Goal: Check status: Check status

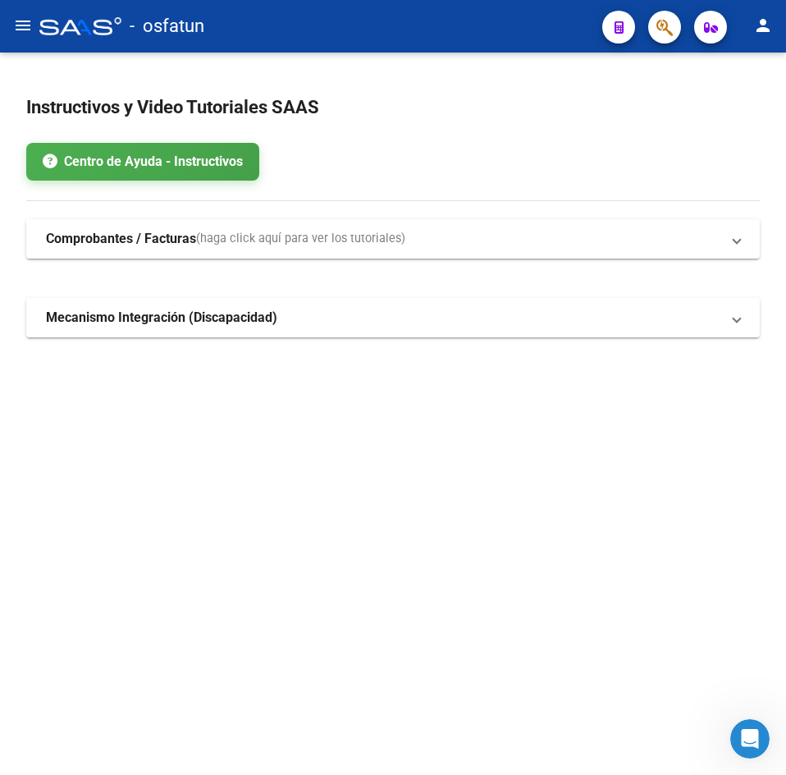
drag, startPoint x: 523, startPoint y: 128, endPoint x: 411, endPoint y: 65, distance: 128.3
click at [516, 124] on app-root-component "Instructivos y Video Tutoriales SAAS Centro de Ayuda - Instructivos Comprobante…" at bounding box center [393, 208] width 734 height 259
drag, startPoint x: 209, startPoint y: 117, endPoint x: 2, endPoint y: 34, distance: 223.6
click at [194, 108] on h2 "Instructivos y Video Tutoriales SAAS" at bounding box center [393, 107] width 734 height 31
click at [11, 27] on button "menu" at bounding box center [23, 26] width 33 height 33
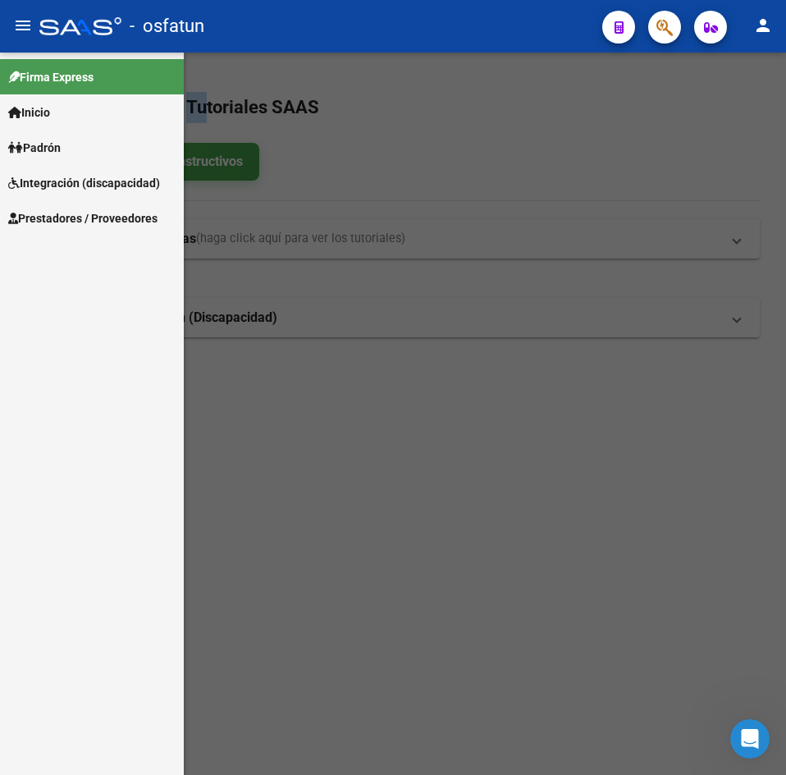
drag, startPoint x: 56, startPoint y: 140, endPoint x: 61, endPoint y: 149, distance: 11.0
click at [56, 140] on span "Padrón" at bounding box center [34, 148] width 53 height 18
click at [67, 179] on link "Análisis Afiliado" at bounding box center [92, 182] width 184 height 35
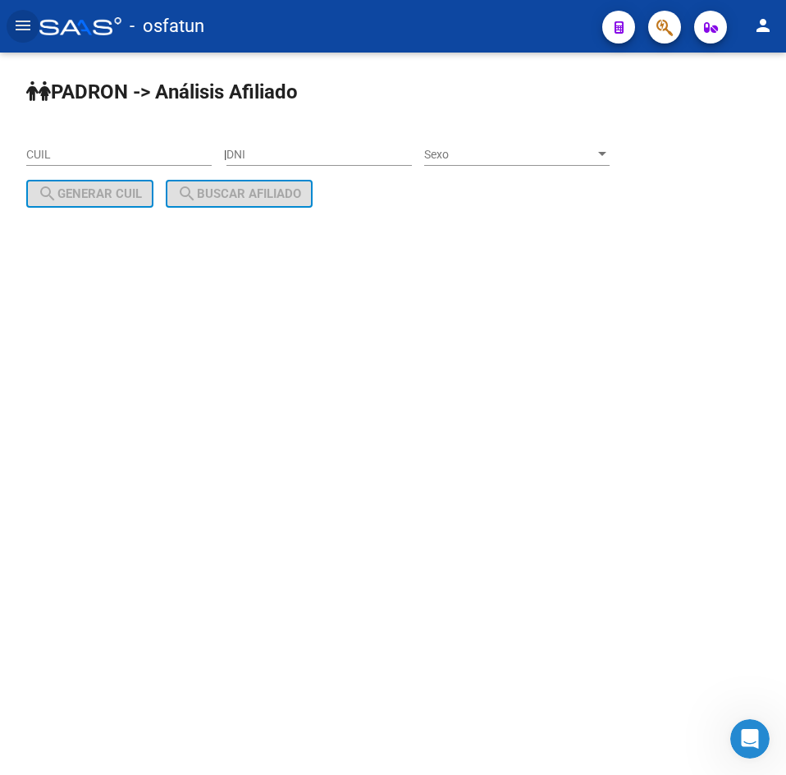
click at [309, 149] on input "DNI" at bounding box center [319, 155] width 185 height 14
paste input "33133444"
type input "33133444"
click at [561, 155] on span "Sexo" at bounding box center [509, 155] width 171 height 14
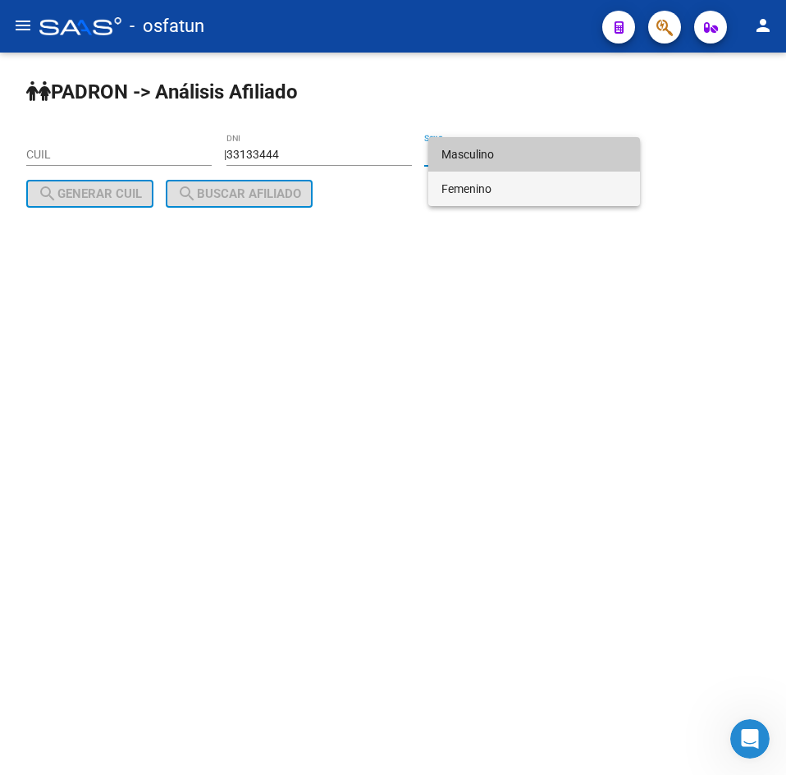
click at [493, 194] on span "Femenino" at bounding box center [534, 189] width 185 height 34
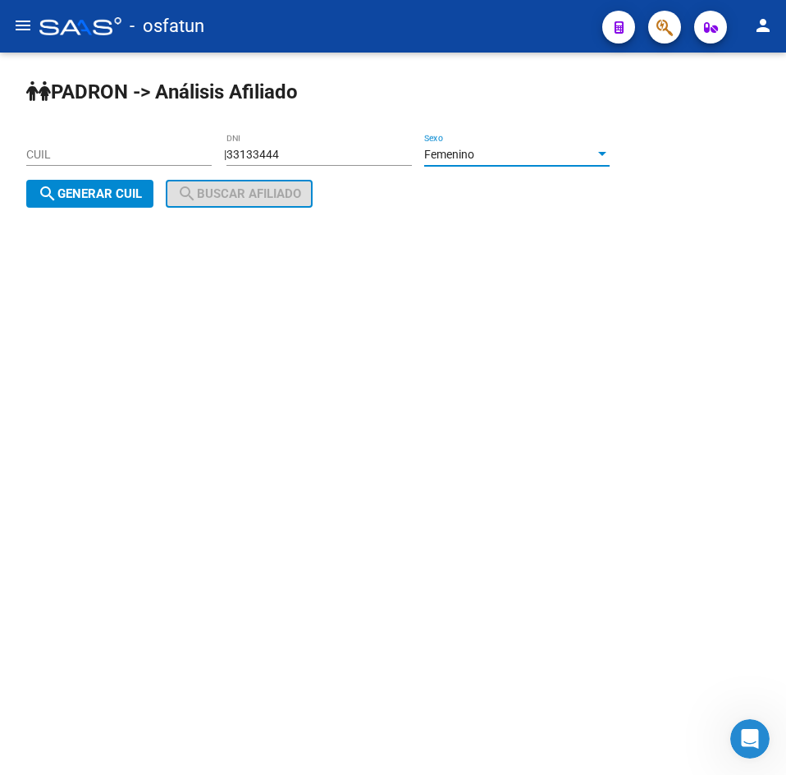
click at [474, 155] on span "Femenino" at bounding box center [449, 154] width 50 height 13
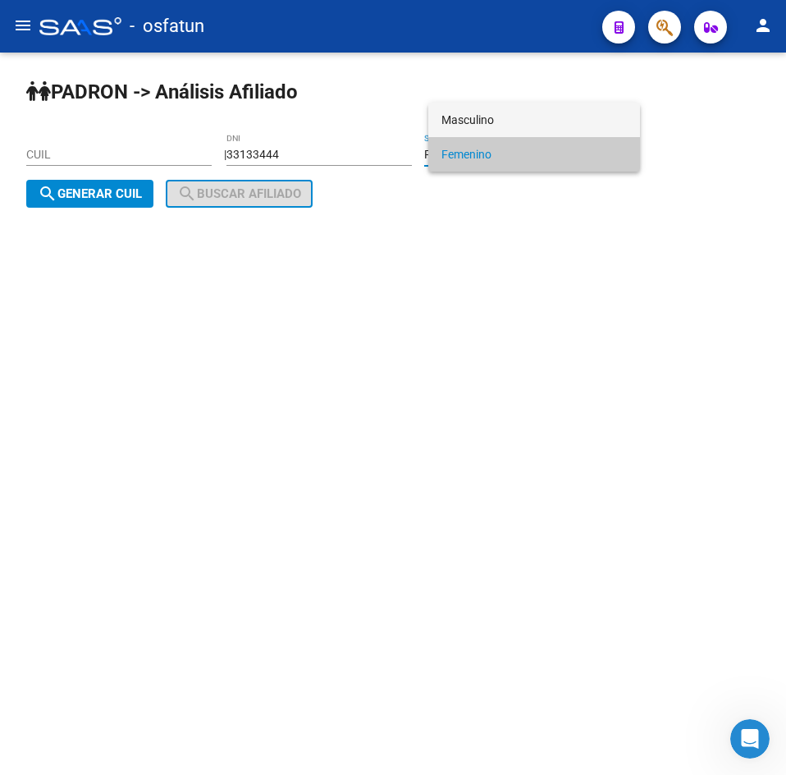
click at [469, 123] on span "Masculino" at bounding box center [534, 120] width 185 height 34
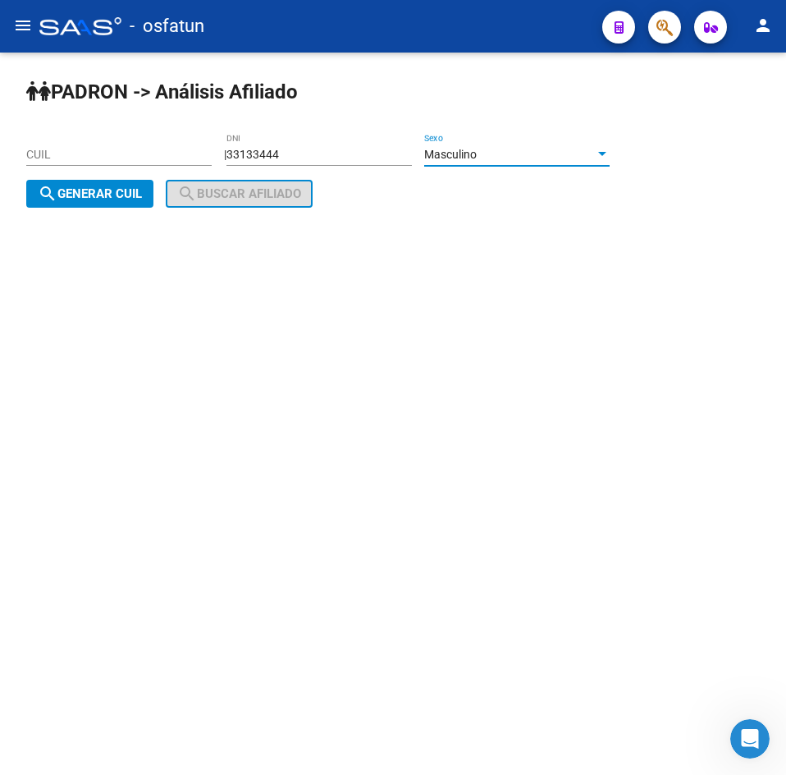
click at [130, 195] on span "search Generar CUIL" at bounding box center [90, 193] width 104 height 15
type input "20-33133444-9"
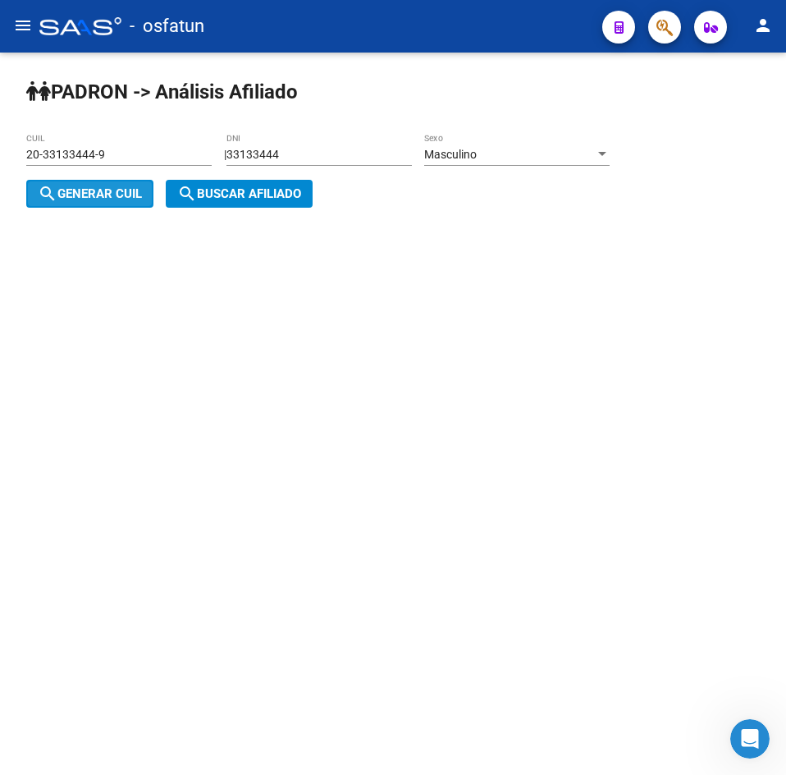
click at [233, 188] on span "search Buscar afiliado" at bounding box center [239, 193] width 124 height 15
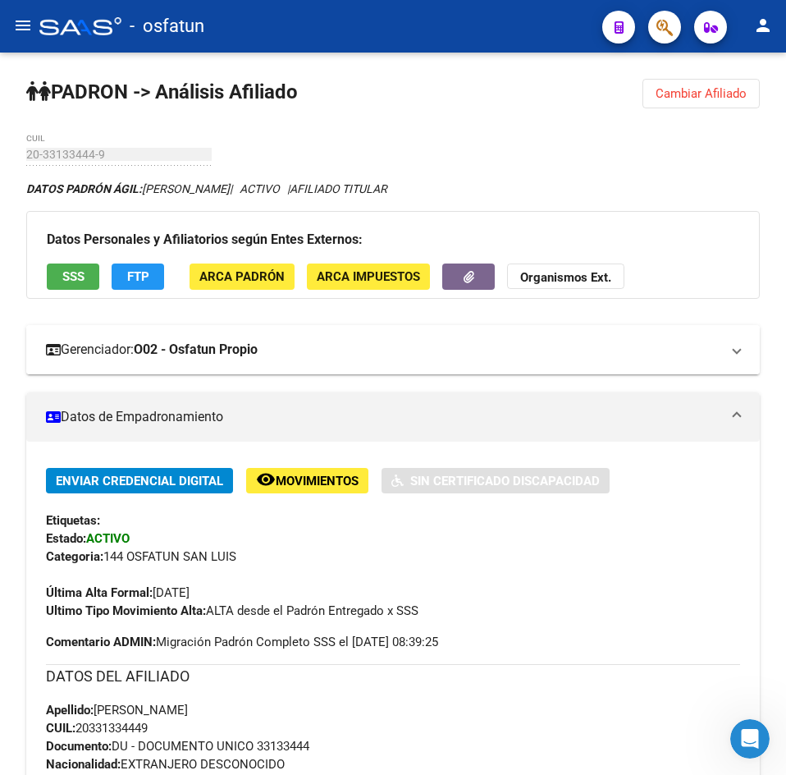
drag, startPoint x: 421, startPoint y: 149, endPoint x: 266, endPoint y: 325, distance: 234.3
click at [421, 149] on div "PADRON -> Análisis Afiliado Cambiar Afiliado 20-33133444-9 CUIL DATOS PADRÓN ÁG…" at bounding box center [393, 788] width 786 height 1470
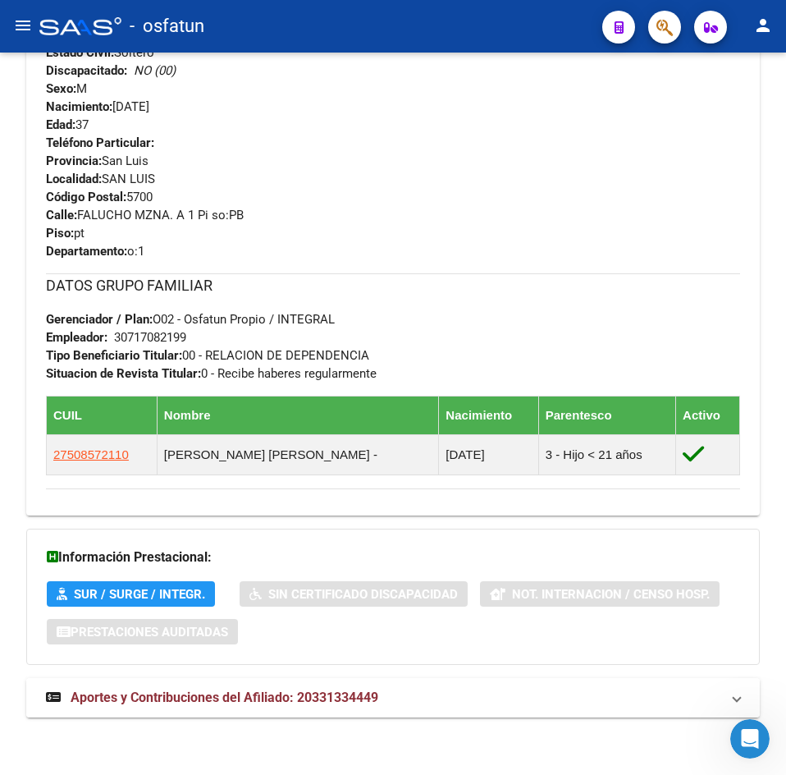
click at [266, 696] on span "Aportes y Contribuciones del Afiliado: 20331334449" at bounding box center [225, 697] width 308 height 16
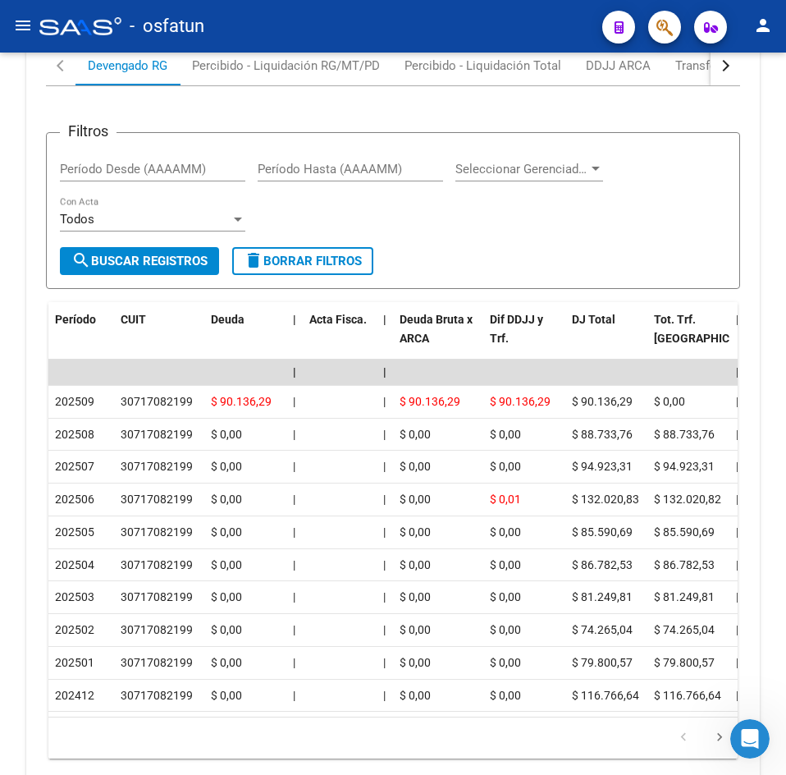
scroll to position [1636, 0]
